Goal: Book appointment/travel/reservation

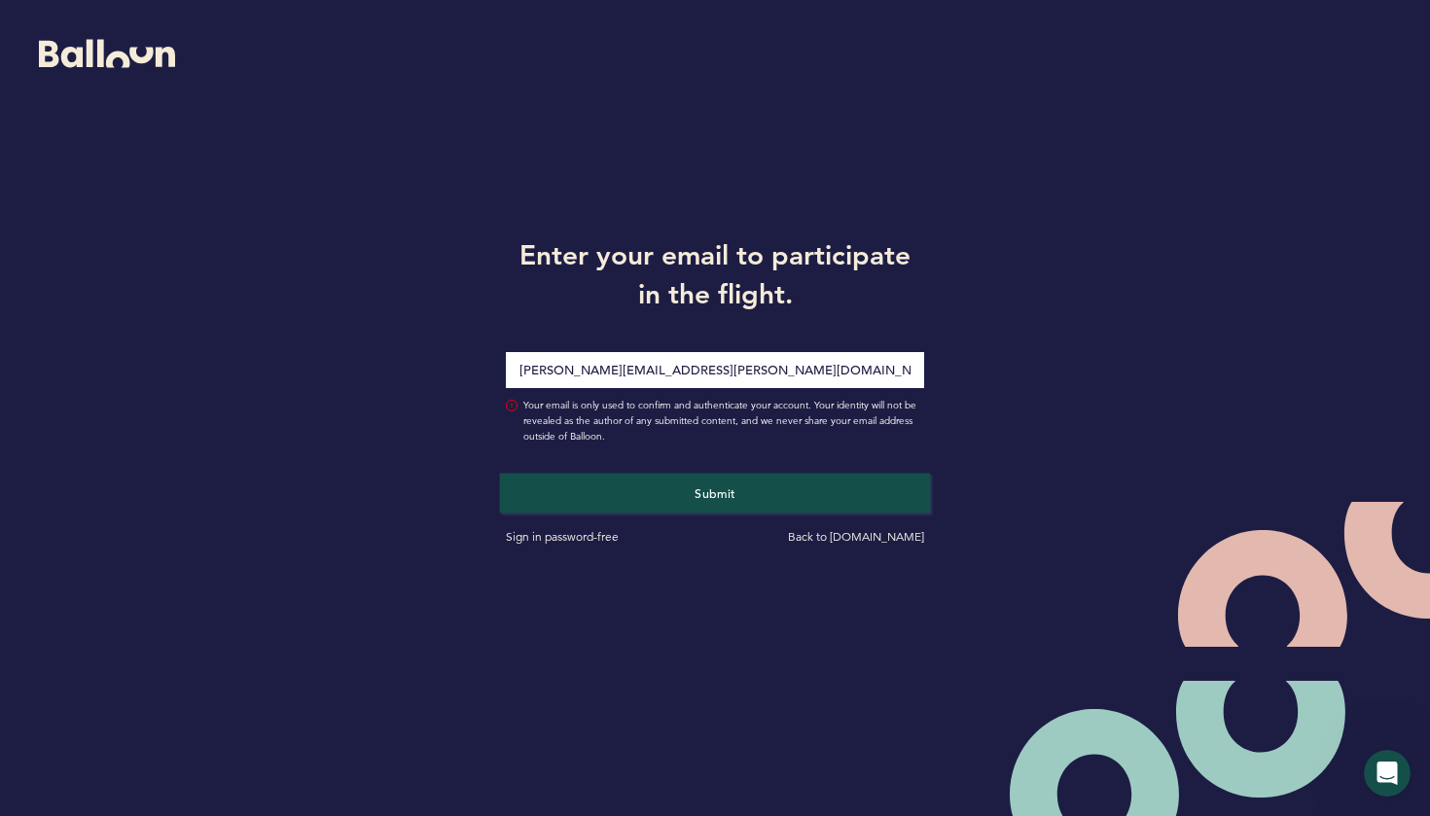
type input "[PERSON_NAME][EMAIL_ADDRESS][PERSON_NAME][DOMAIN_NAME]"
click at [712, 492] on span "Submit" at bounding box center [715, 493] width 41 height 16
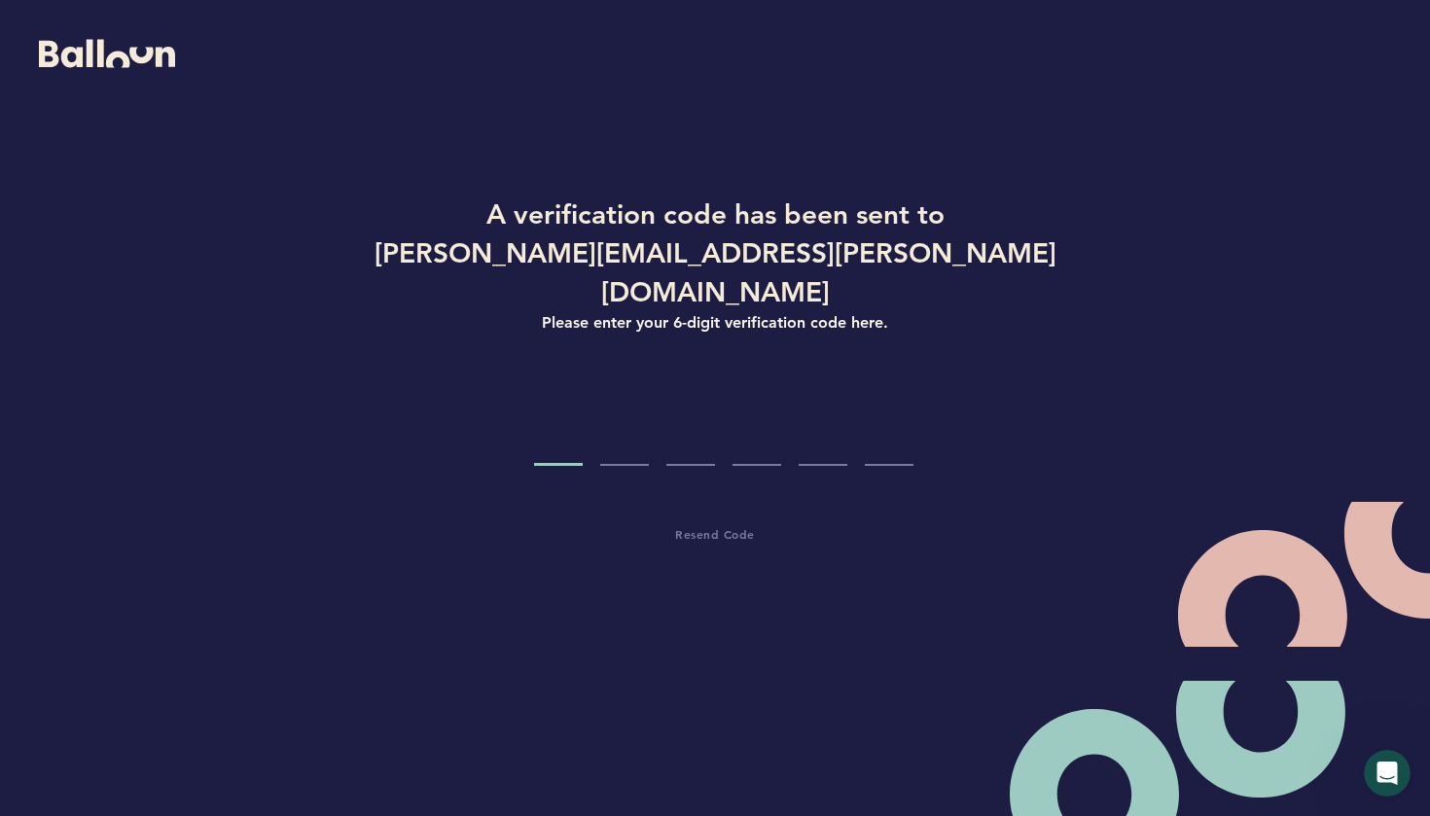
type input "9"
type input "4"
type input "3"
type input "1"
type input "4"
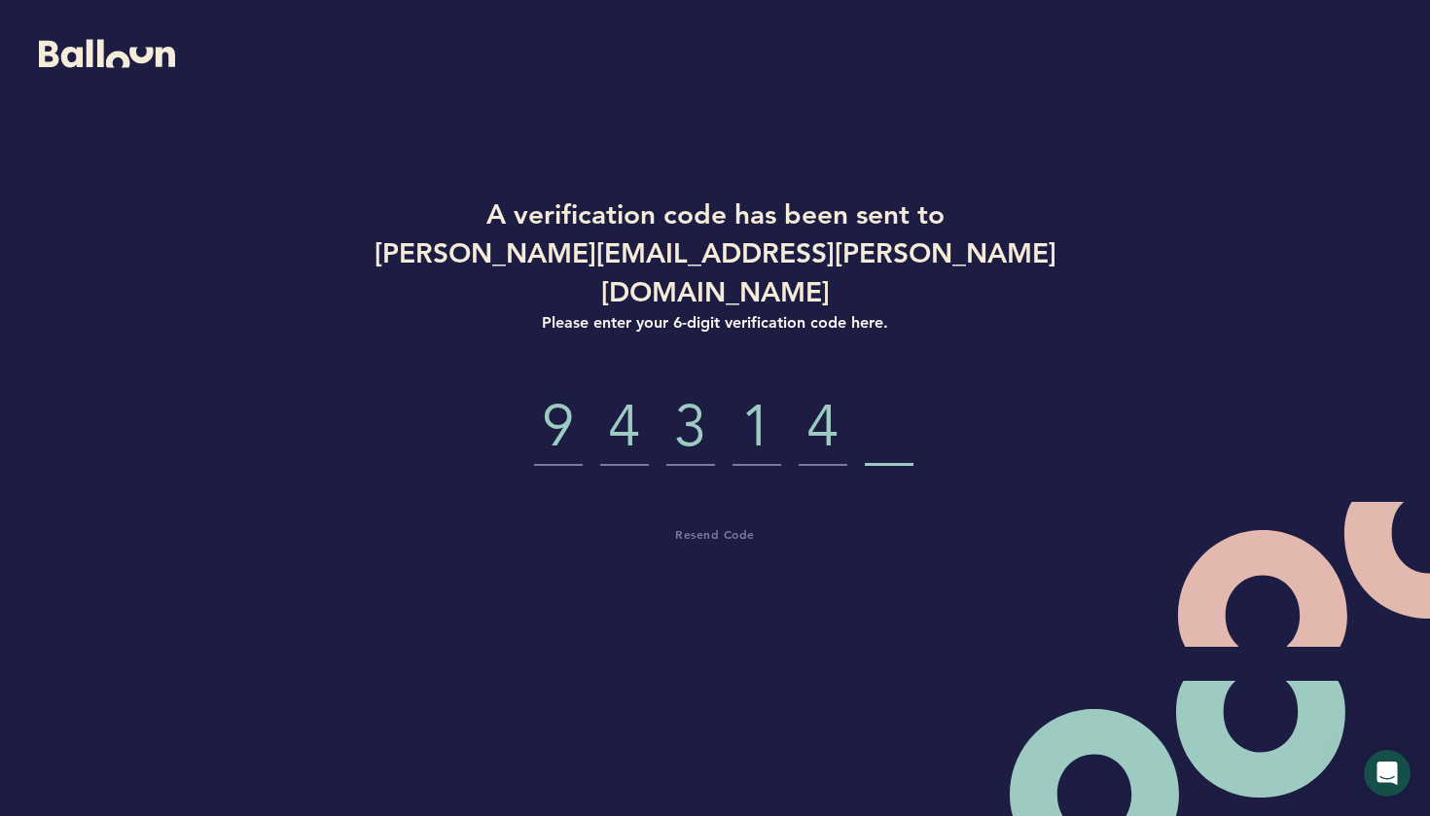
type input "7"
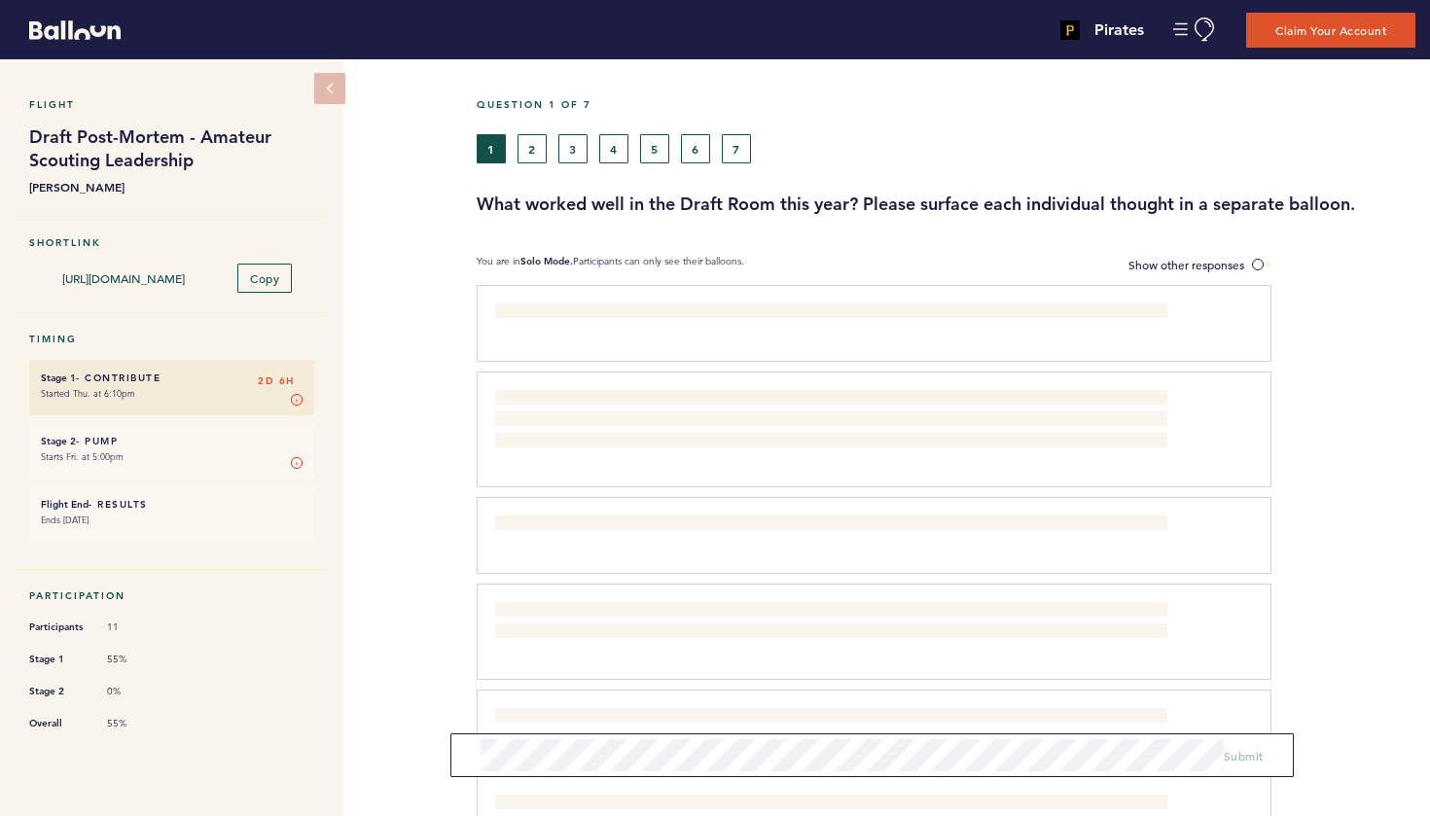
click at [539, 154] on button "2" at bounding box center [532, 148] width 29 height 29
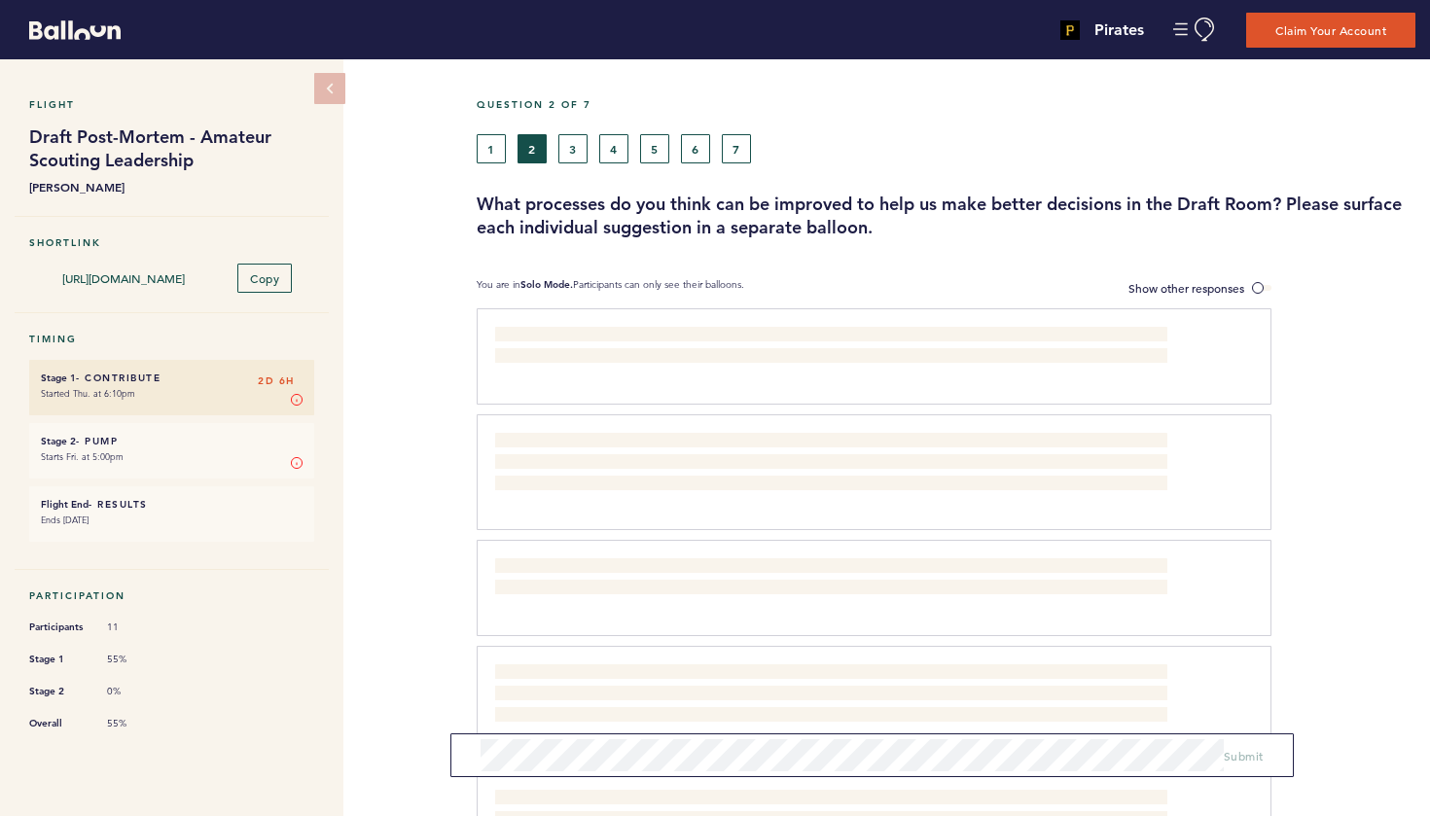
click at [571, 153] on button "3" at bounding box center [572, 148] width 29 height 29
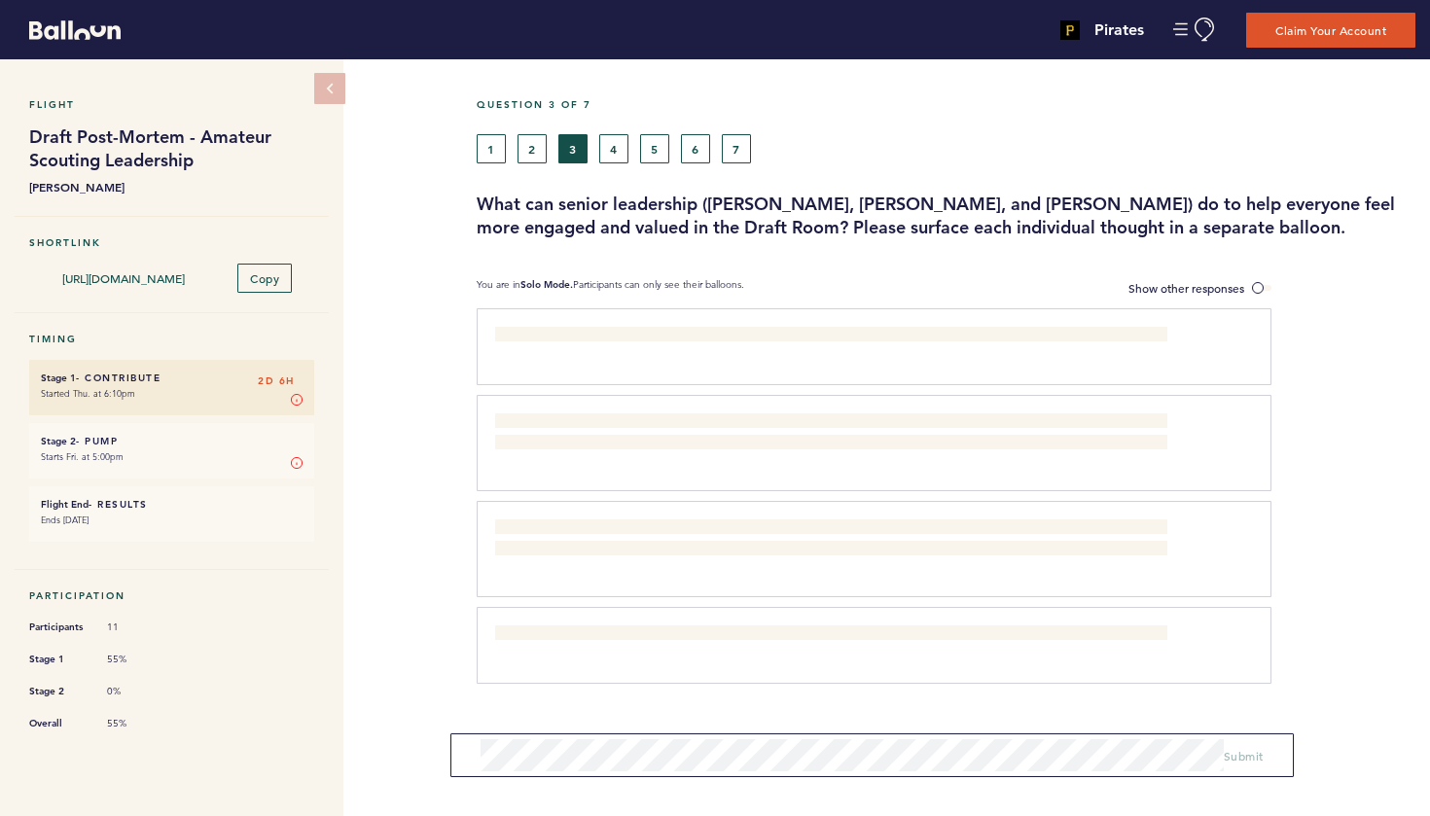
click at [611, 149] on button "4" at bounding box center [613, 148] width 29 height 29
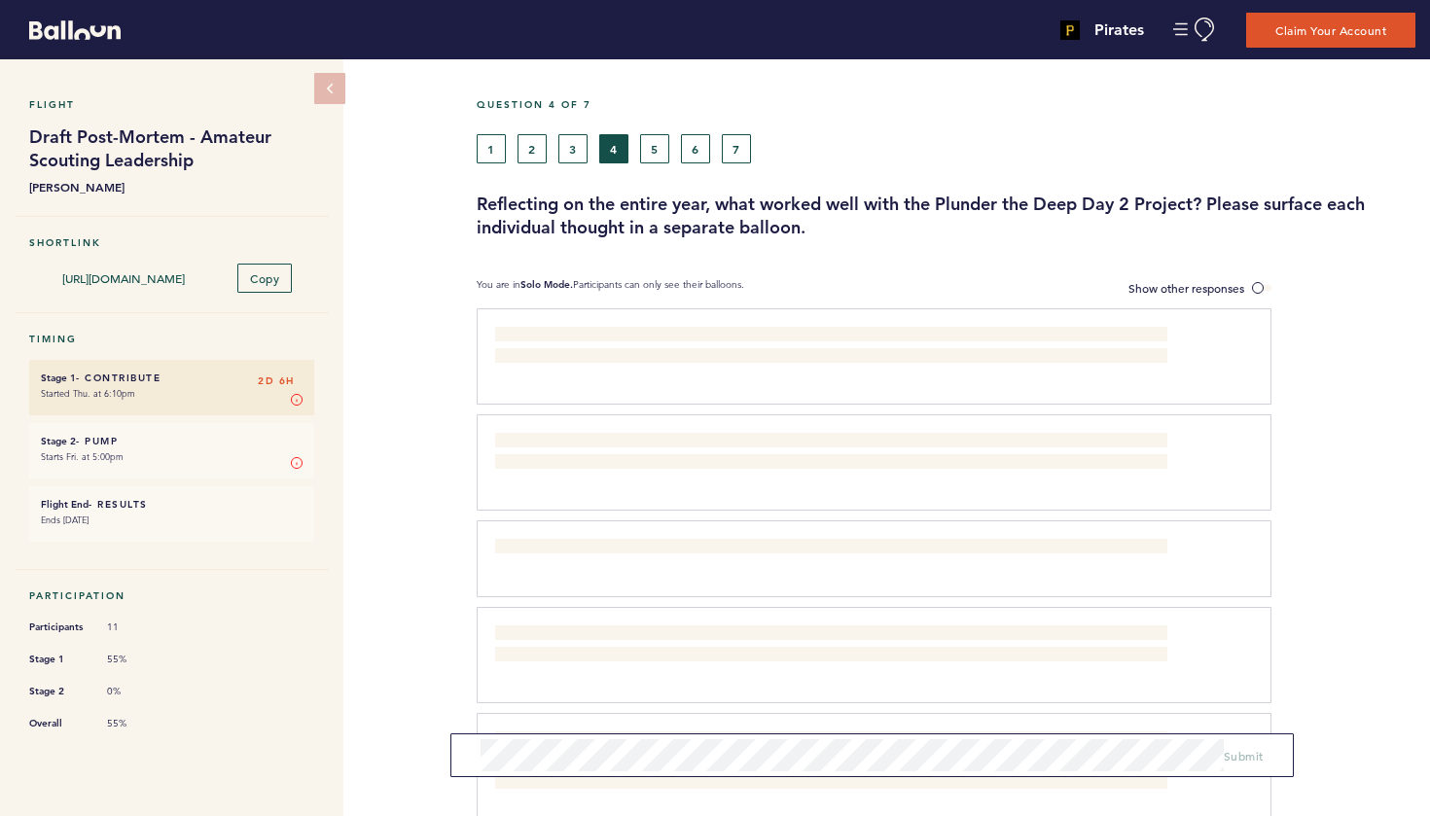
click at [657, 150] on button "5" at bounding box center [654, 148] width 29 height 29
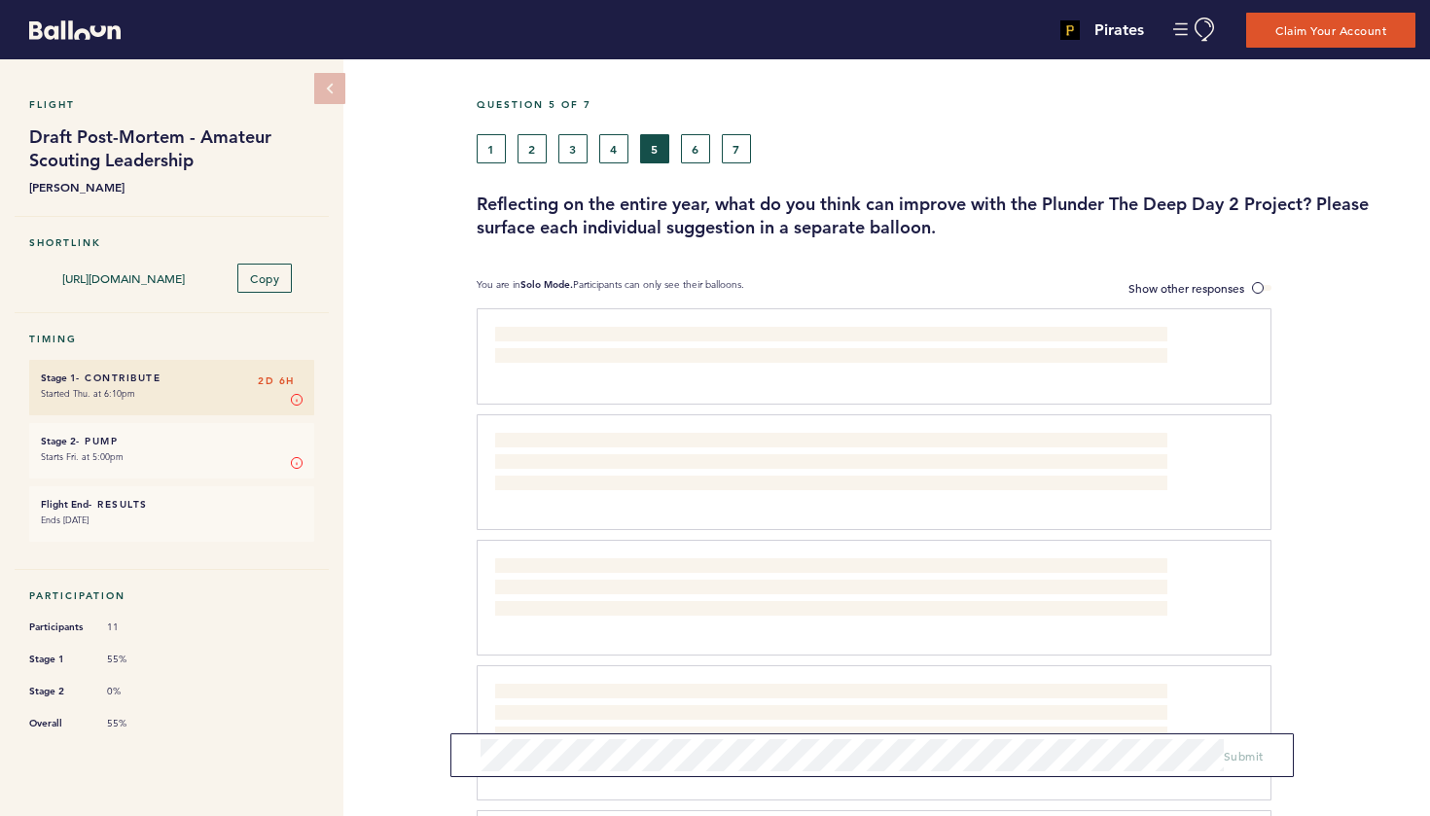
click at [609, 153] on button "4" at bounding box center [613, 148] width 29 height 29
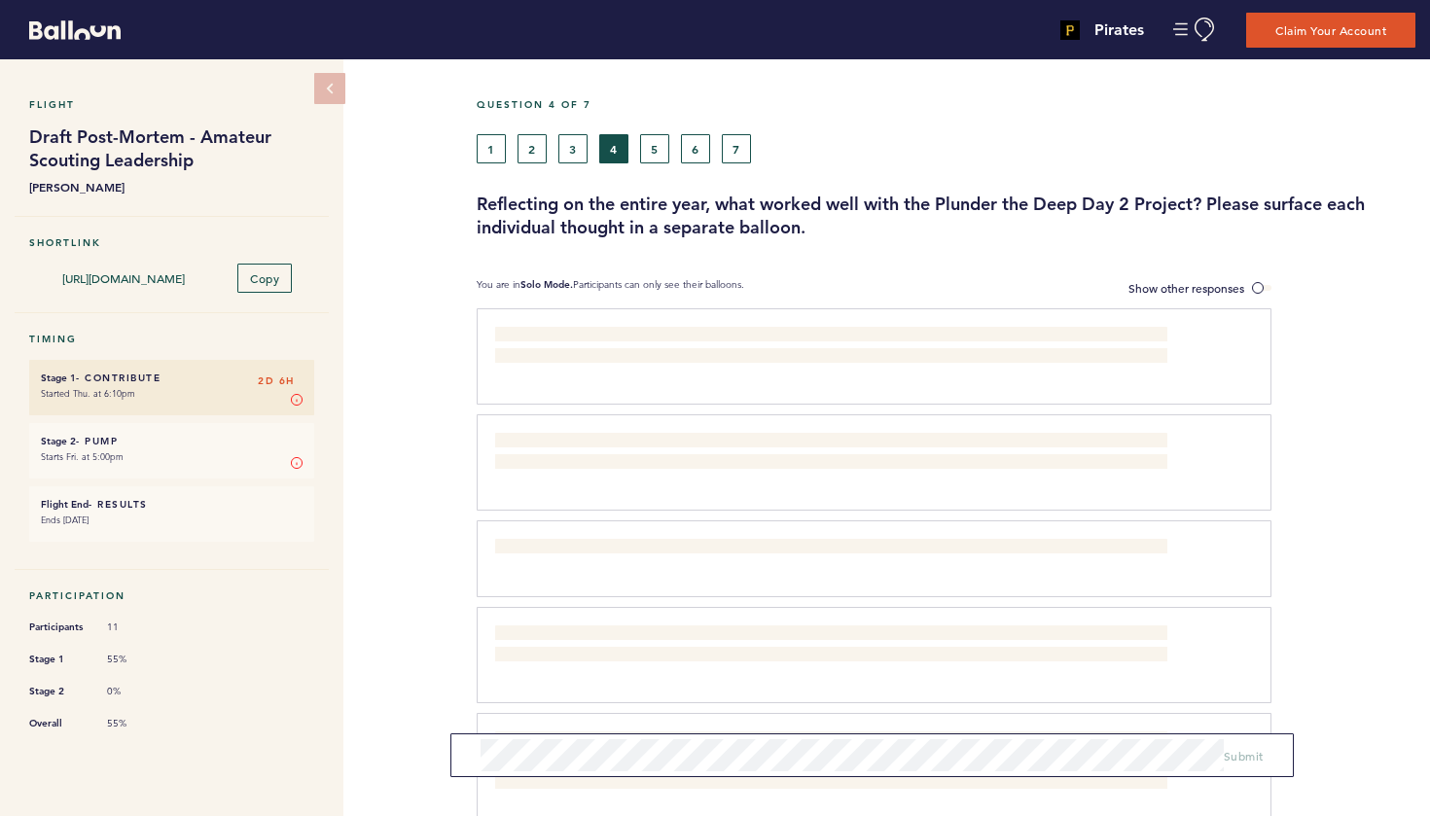
click at [695, 150] on button "6" at bounding box center [695, 148] width 29 height 29
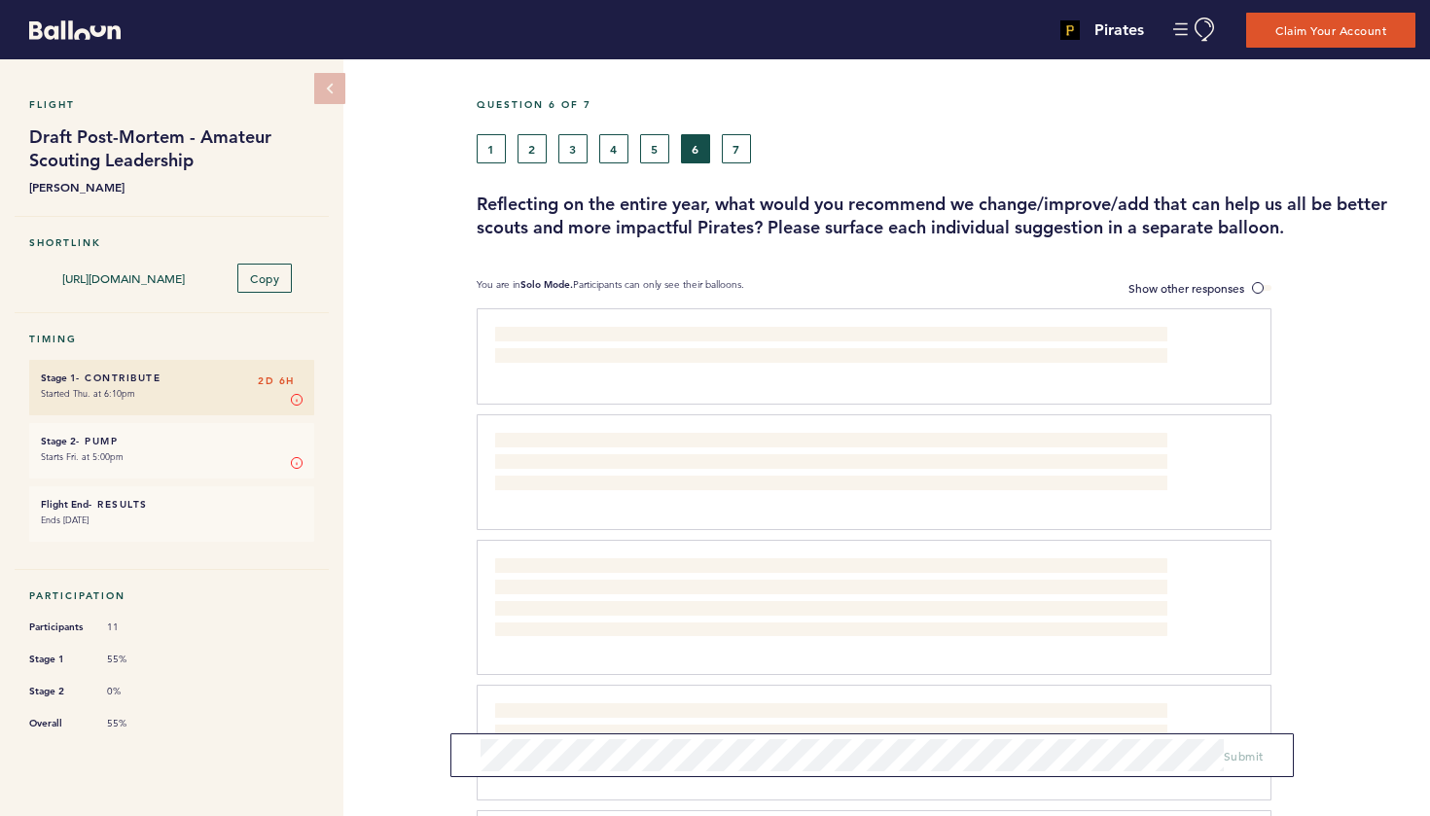
click at [732, 150] on button "7" at bounding box center [736, 148] width 29 height 29
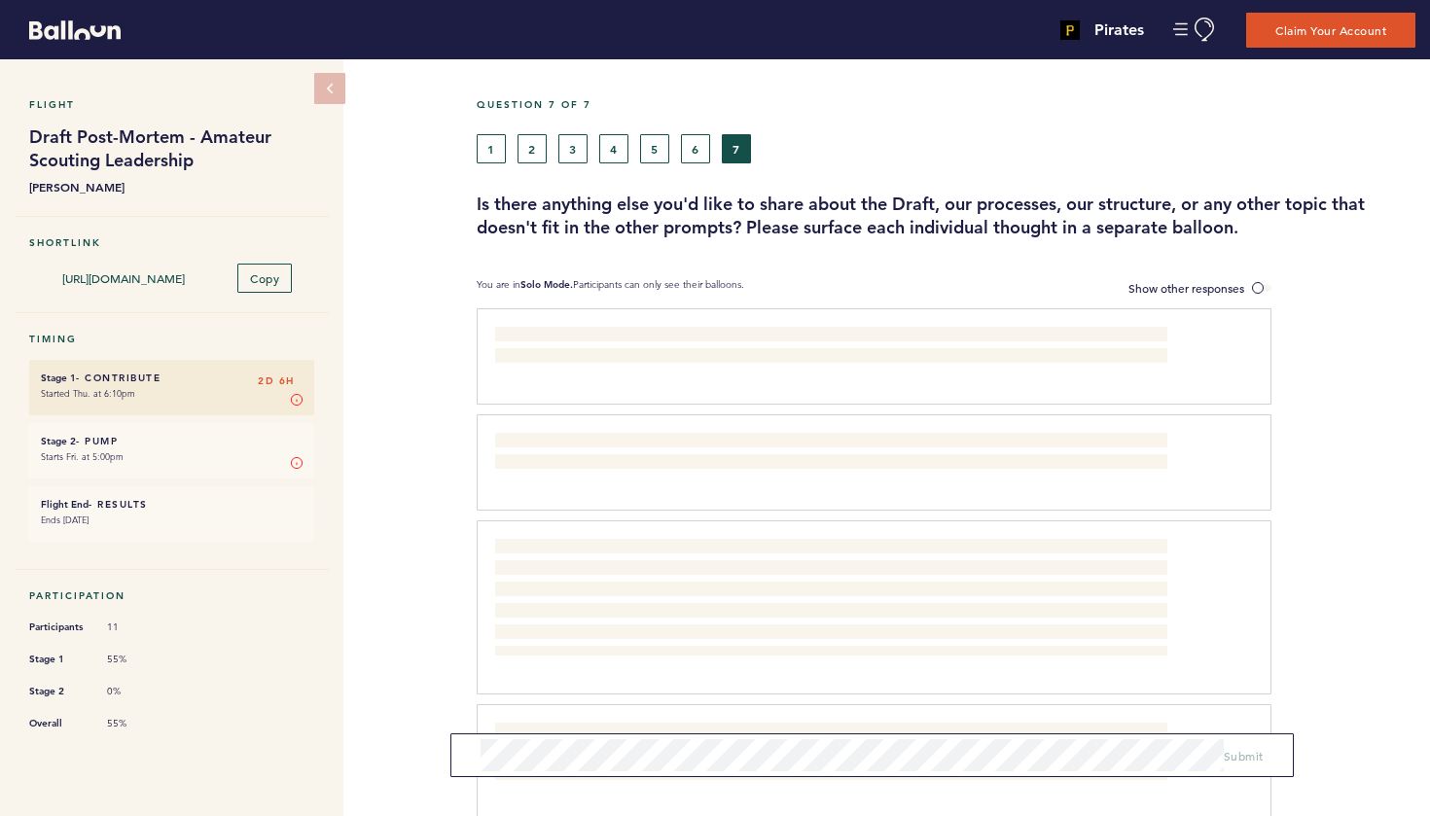
click at [492, 157] on button "1" at bounding box center [491, 148] width 29 height 29
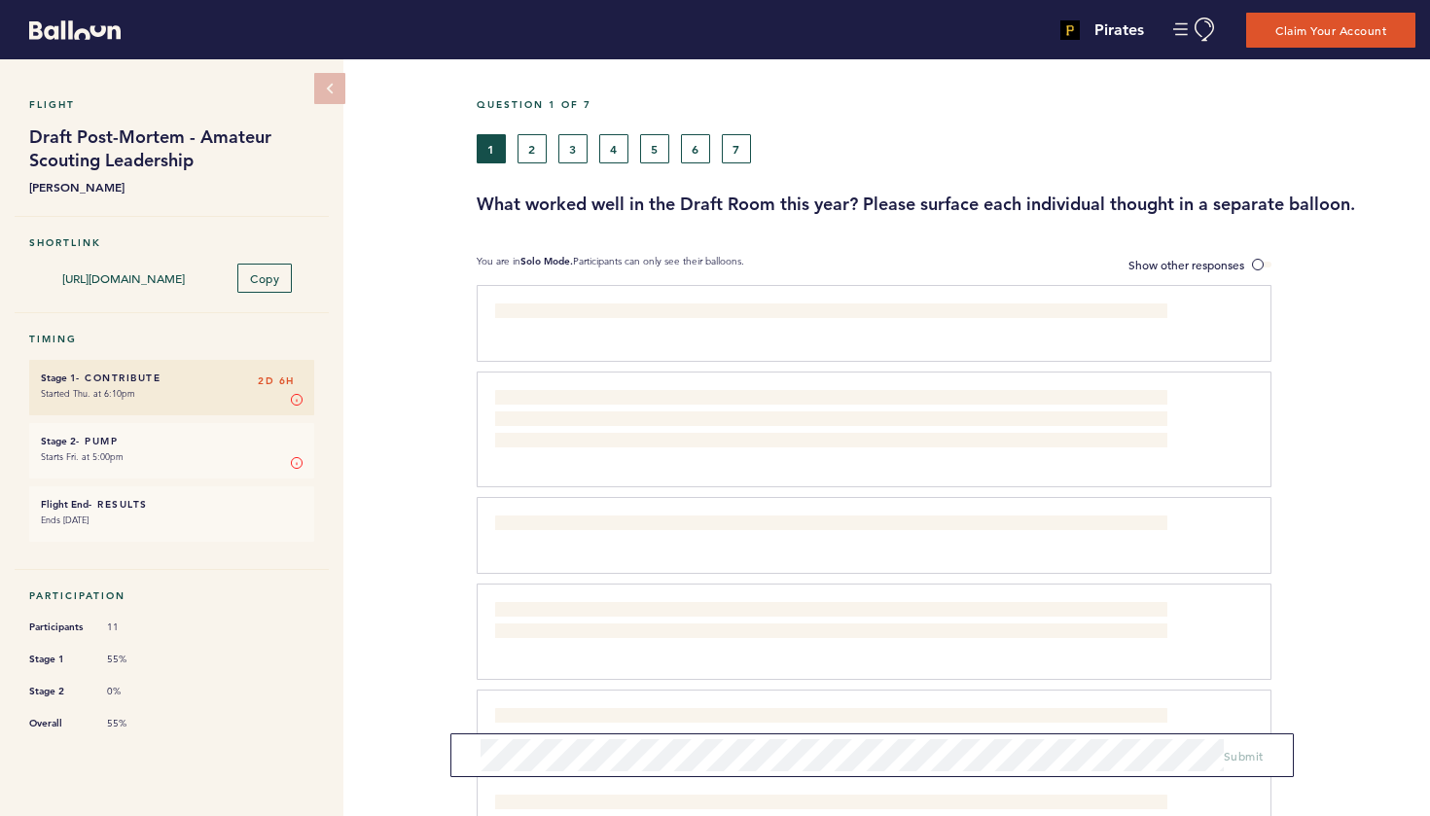
click at [530, 154] on button "2" at bounding box center [532, 148] width 29 height 29
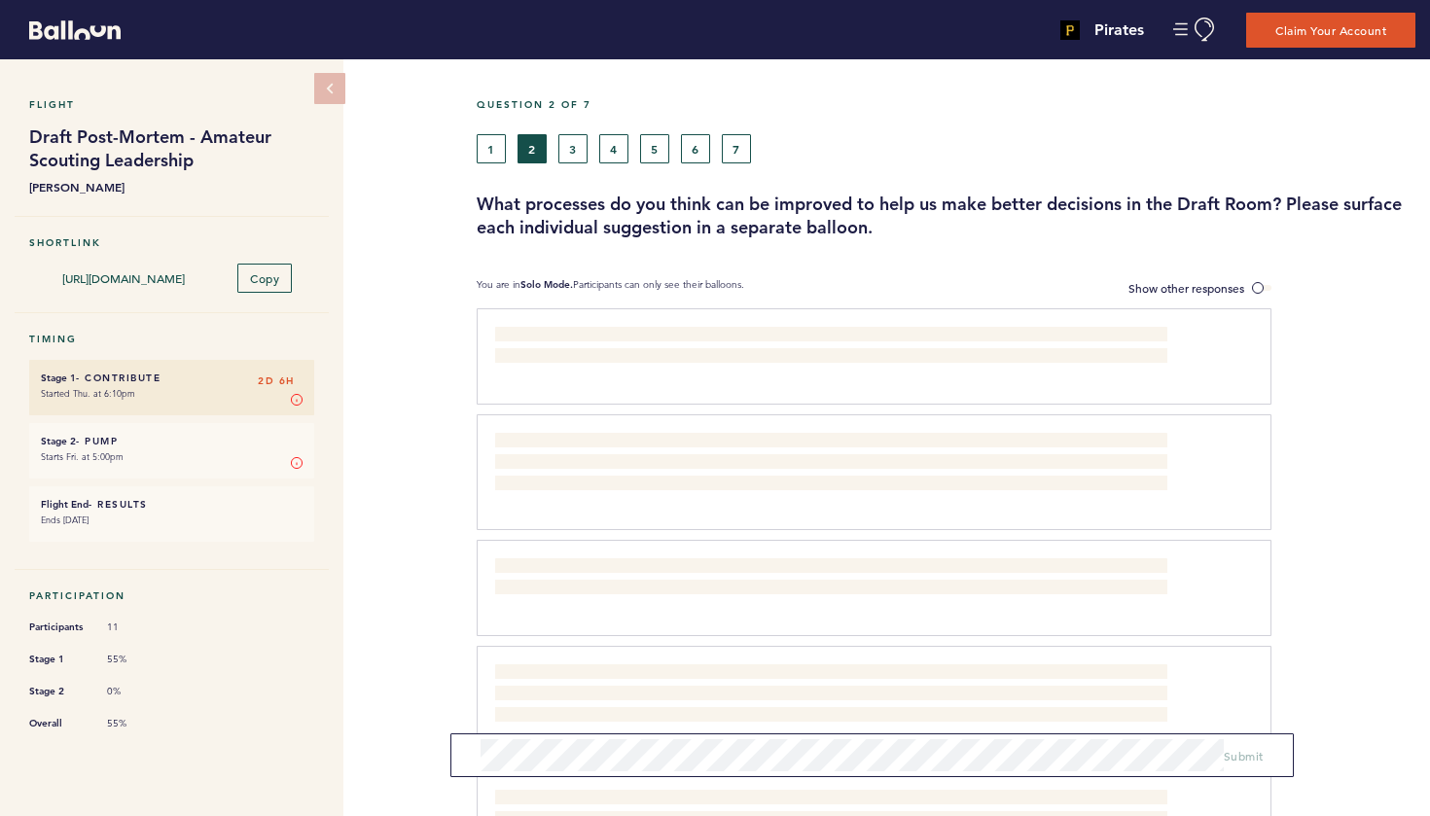
click at [577, 151] on button "3" at bounding box center [572, 148] width 29 height 29
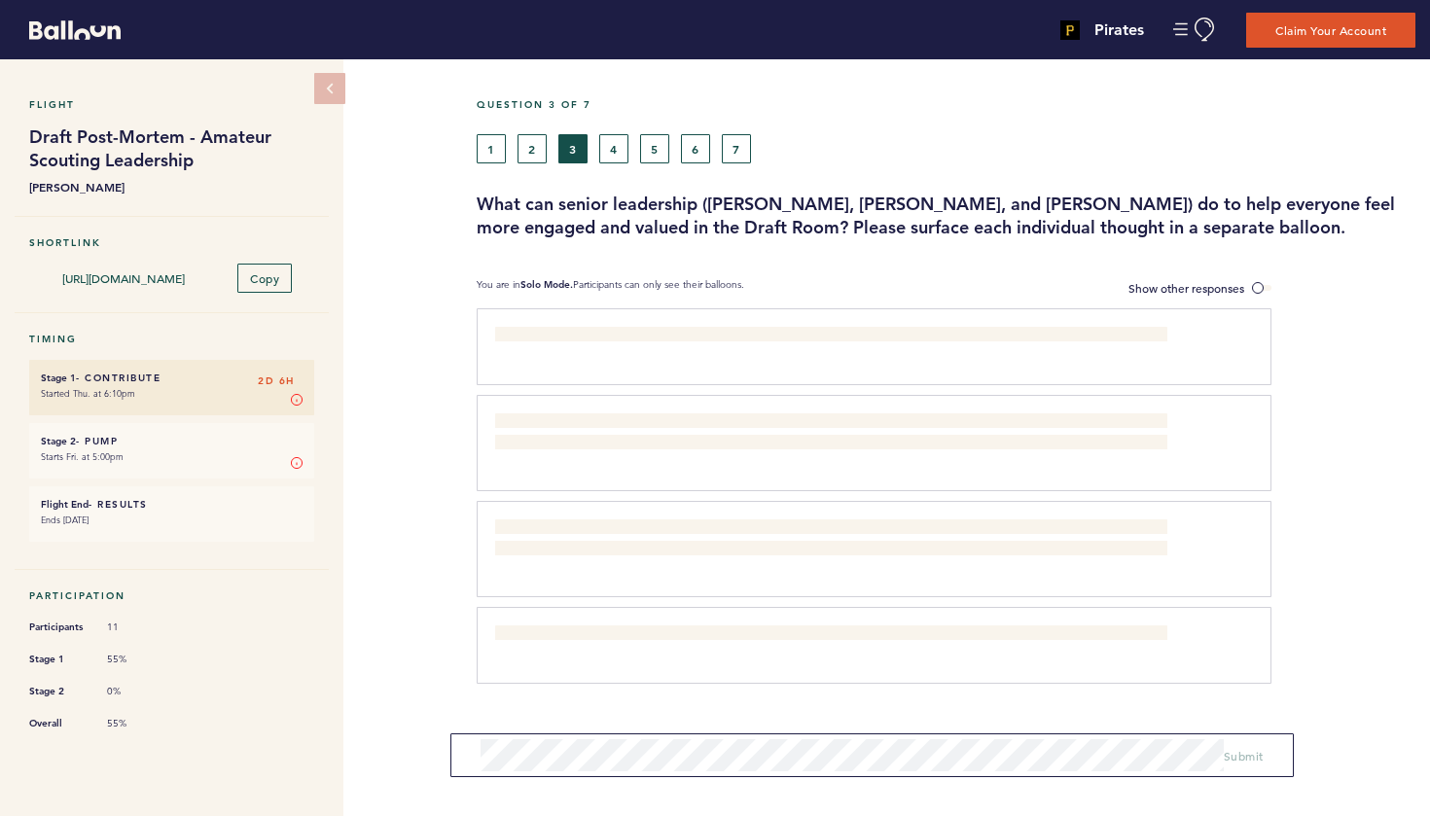
click at [621, 156] on button "4" at bounding box center [613, 148] width 29 height 29
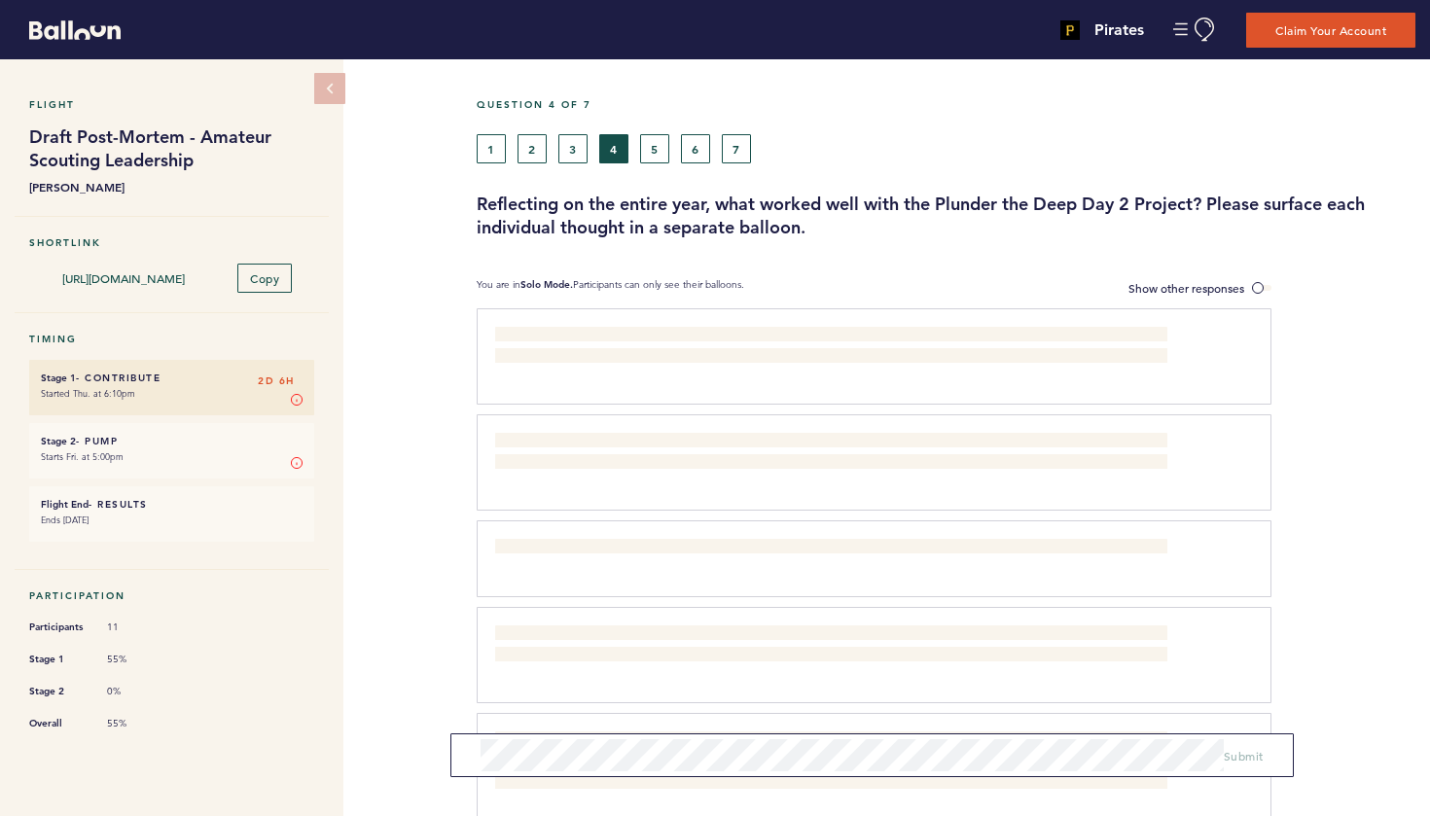
click at [655, 148] on button "5" at bounding box center [654, 148] width 29 height 29
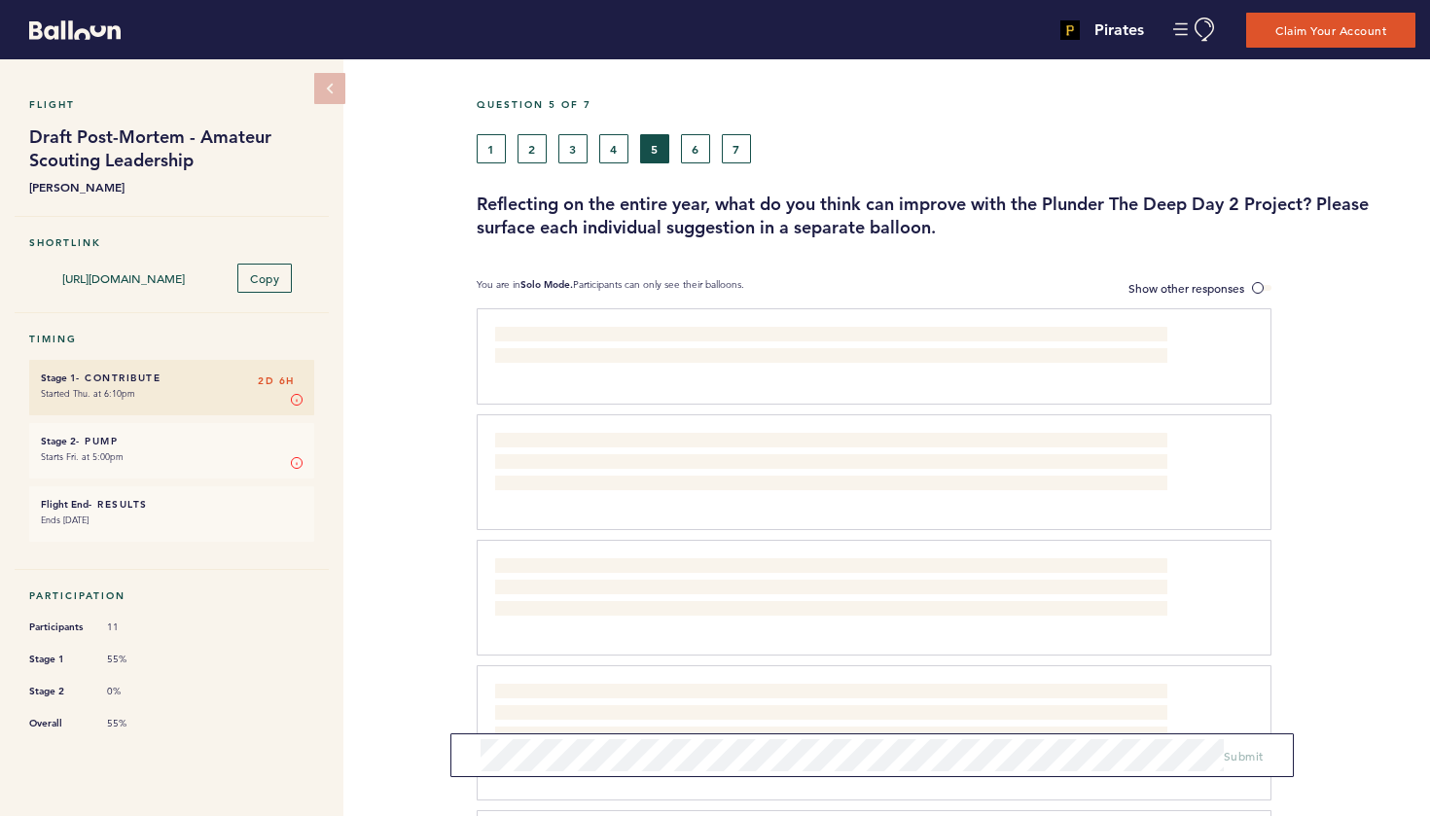
click at [694, 145] on button "6" at bounding box center [695, 148] width 29 height 29
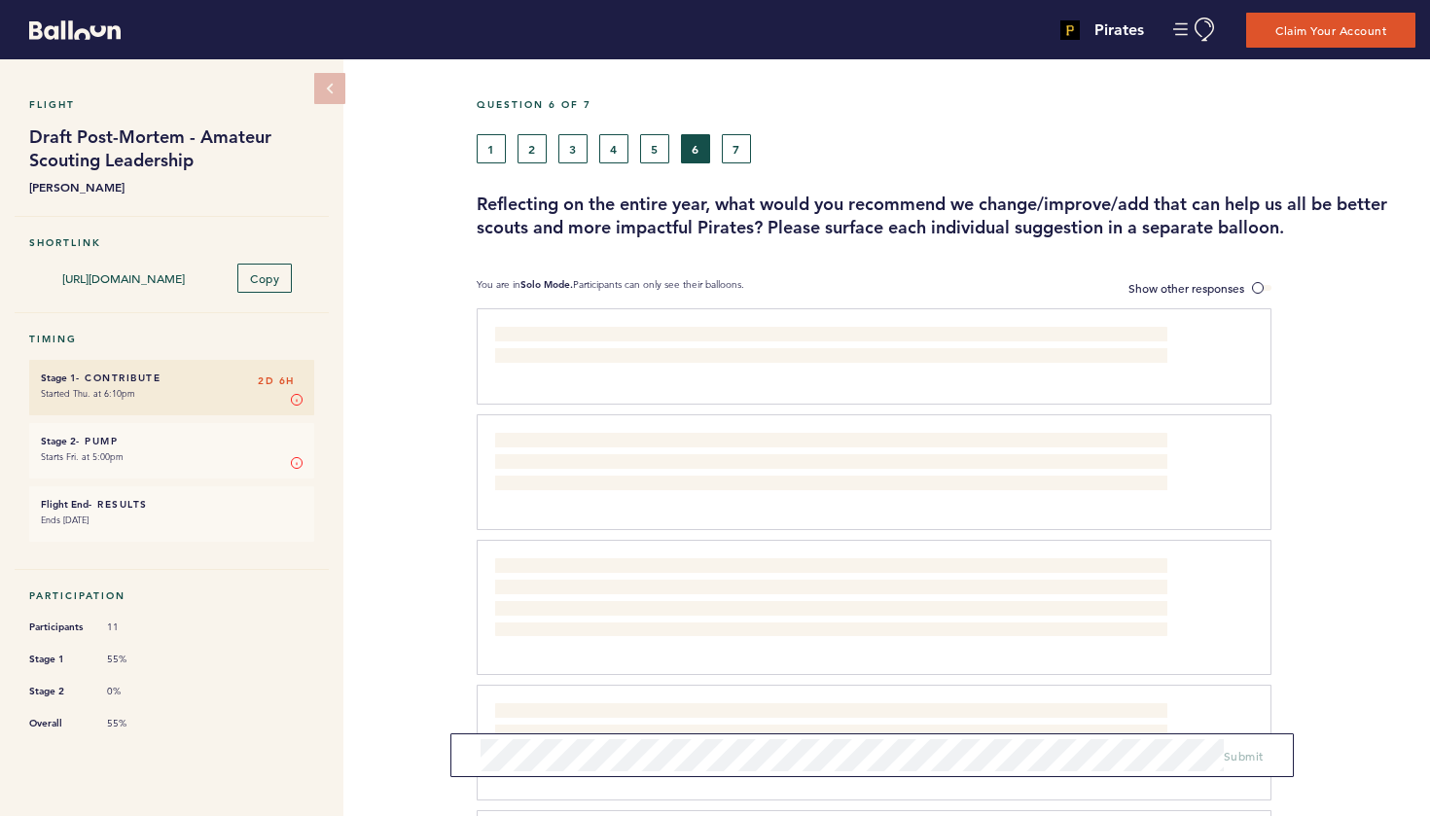
click at [739, 152] on button "7" at bounding box center [736, 148] width 29 height 29
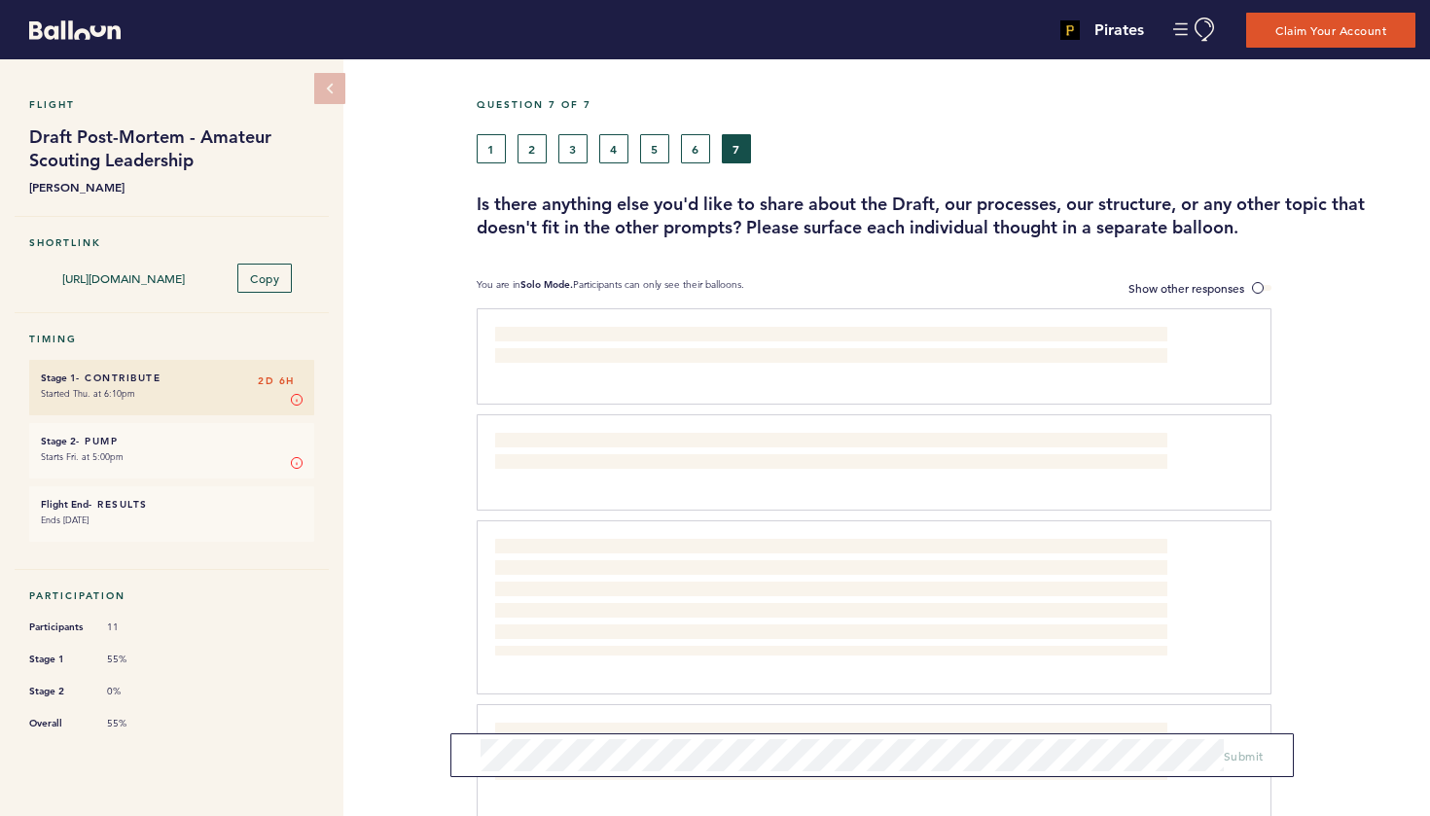
click at [486, 154] on button "1" at bounding box center [491, 148] width 29 height 29
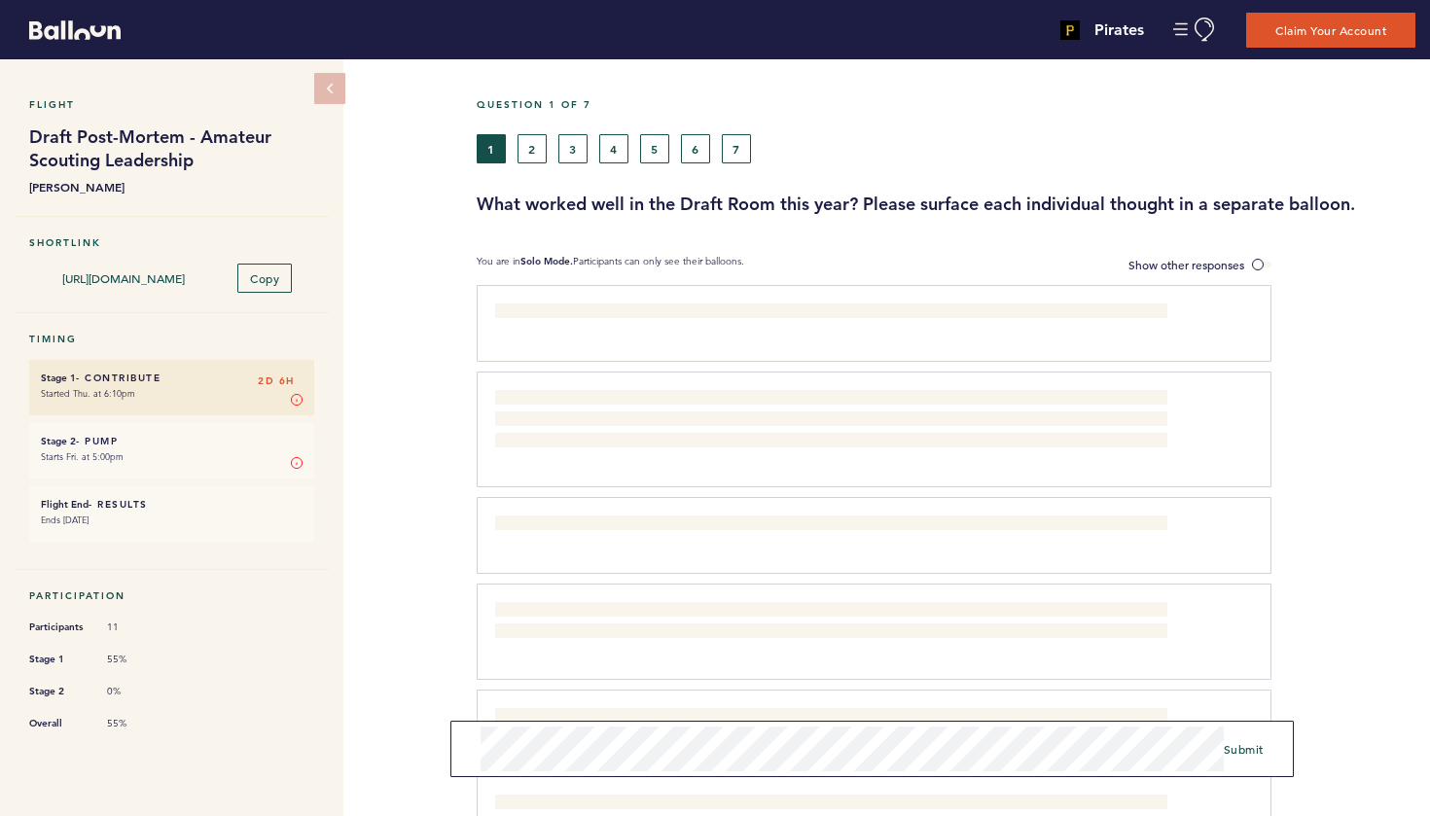
click at [531, 150] on button "2" at bounding box center [532, 148] width 29 height 29
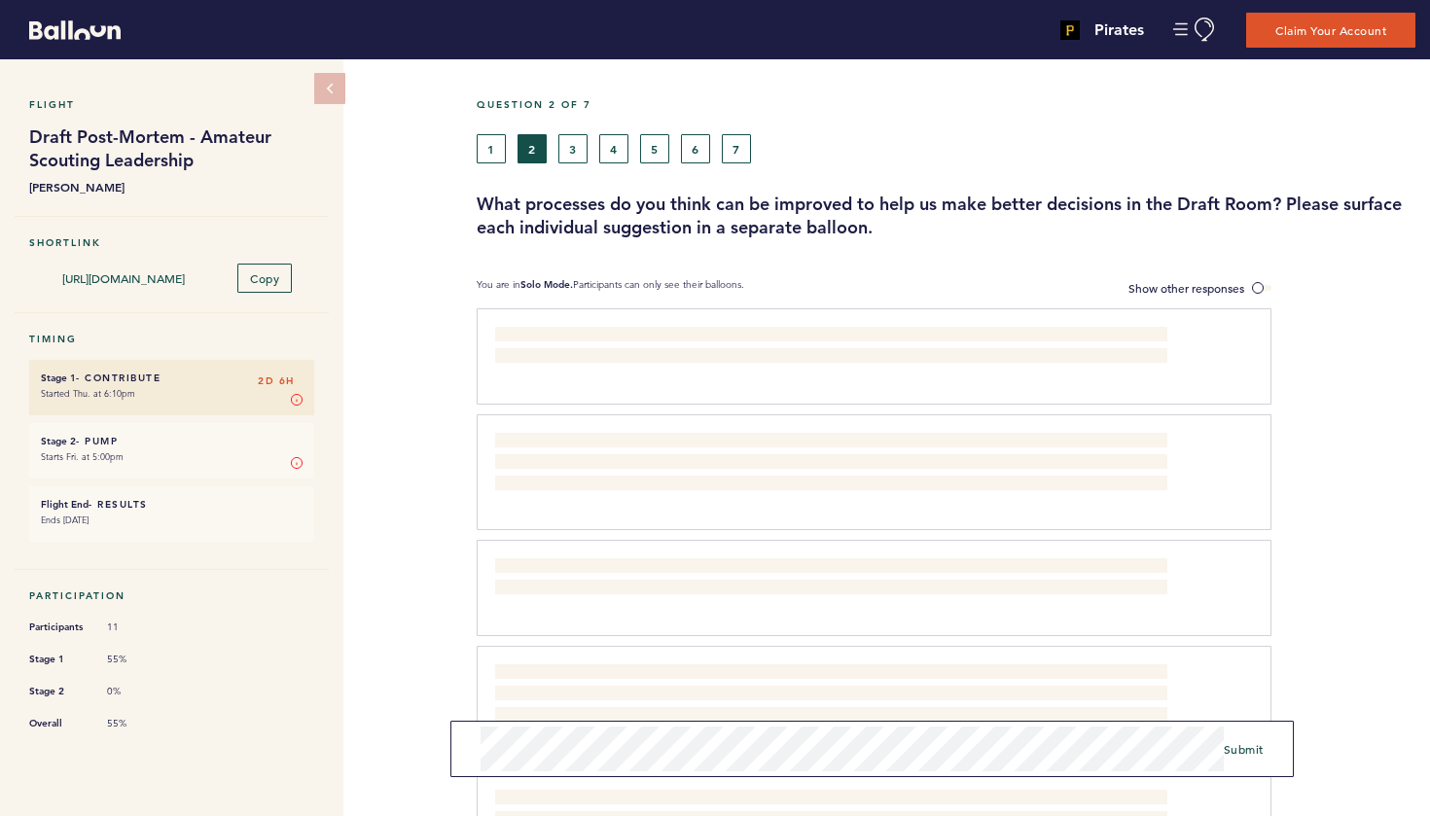
click at [483, 151] on button "1" at bounding box center [491, 148] width 29 height 29
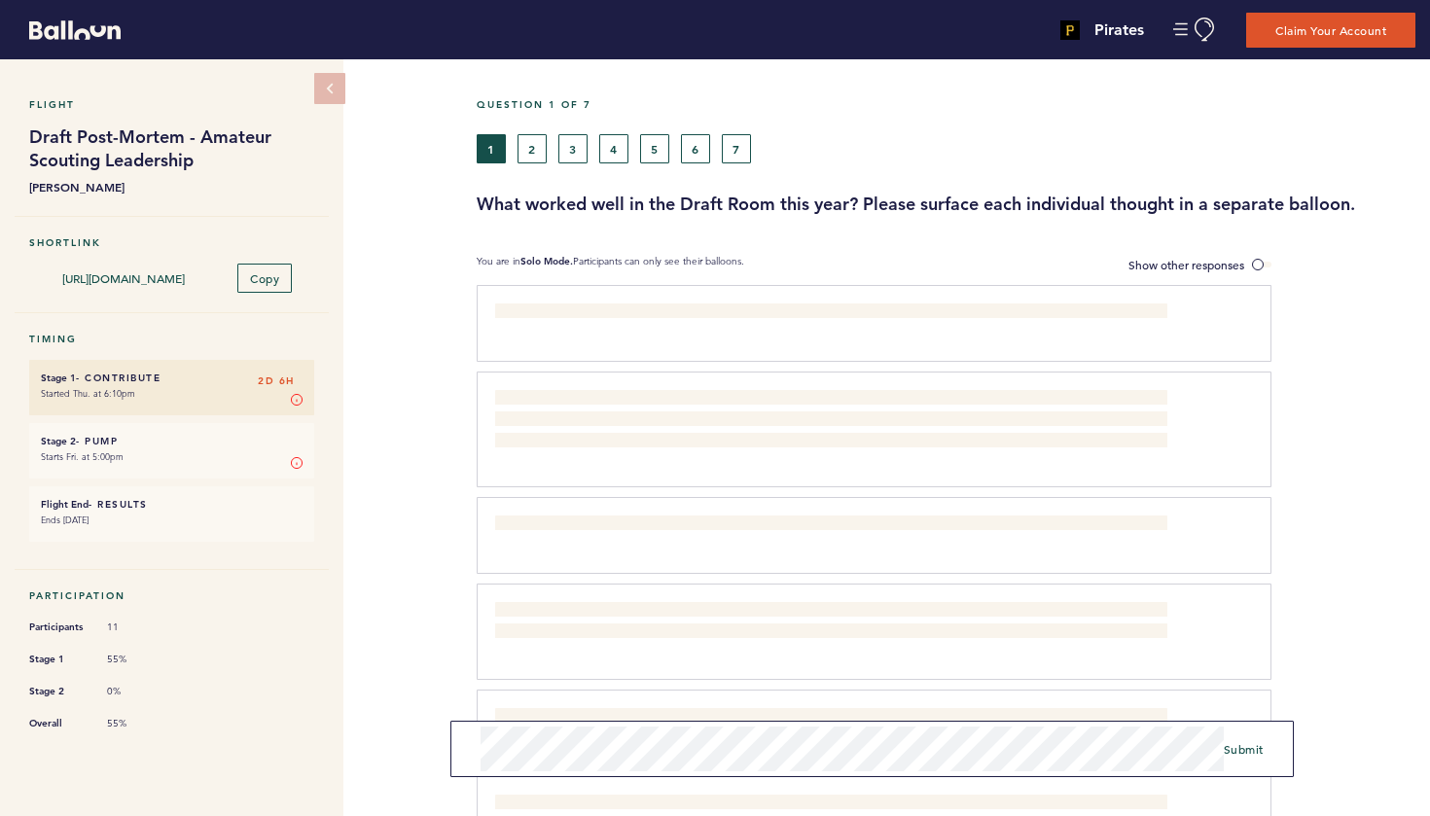
click at [534, 152] on button "2" at bounding box center [532, 148] width 29 height 29
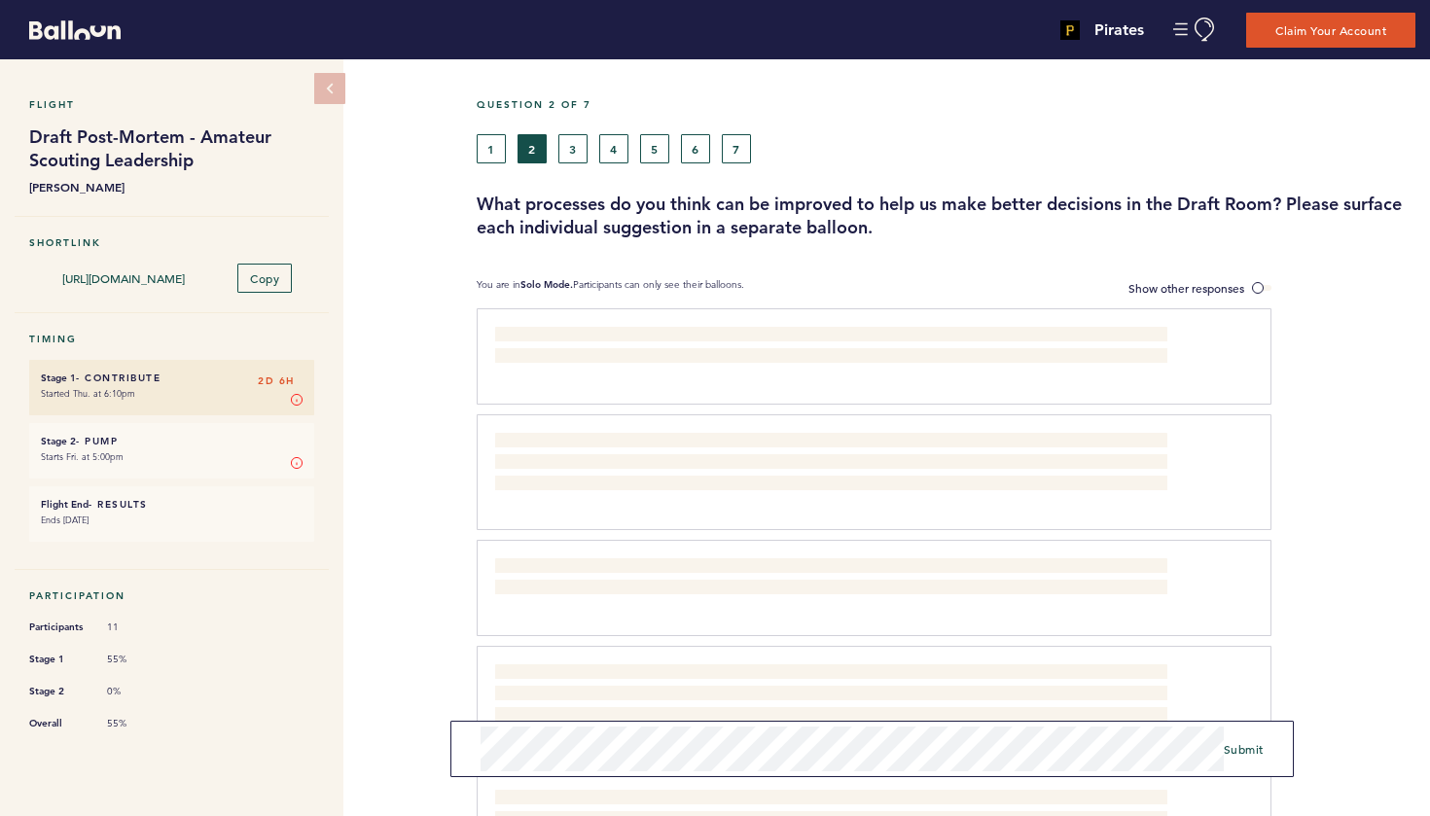
click at [491, 150] on button "1" at bounding box center [491, 148] width 29 height 29
